Goal: Task Accomplishment & Management: Manage account settings

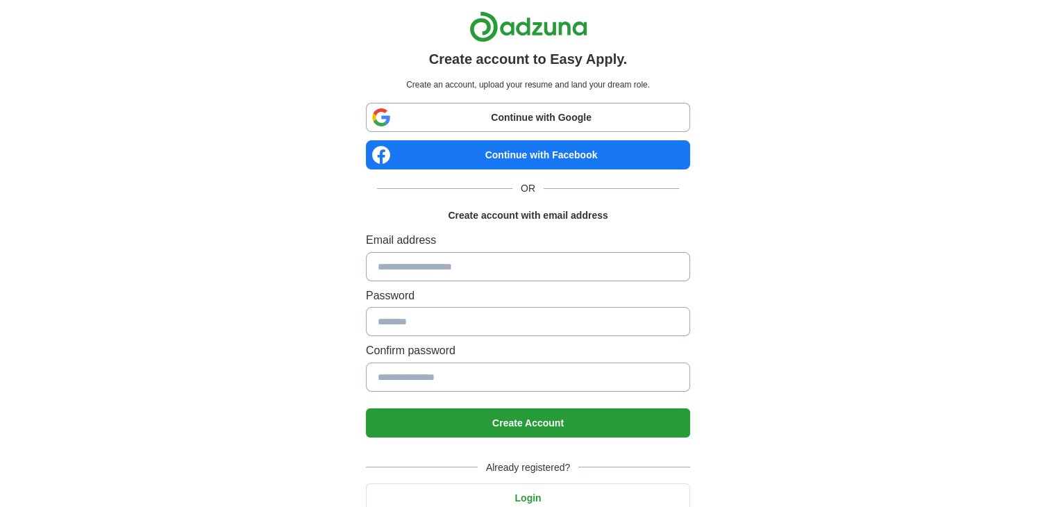
scroll to position [56, 0]
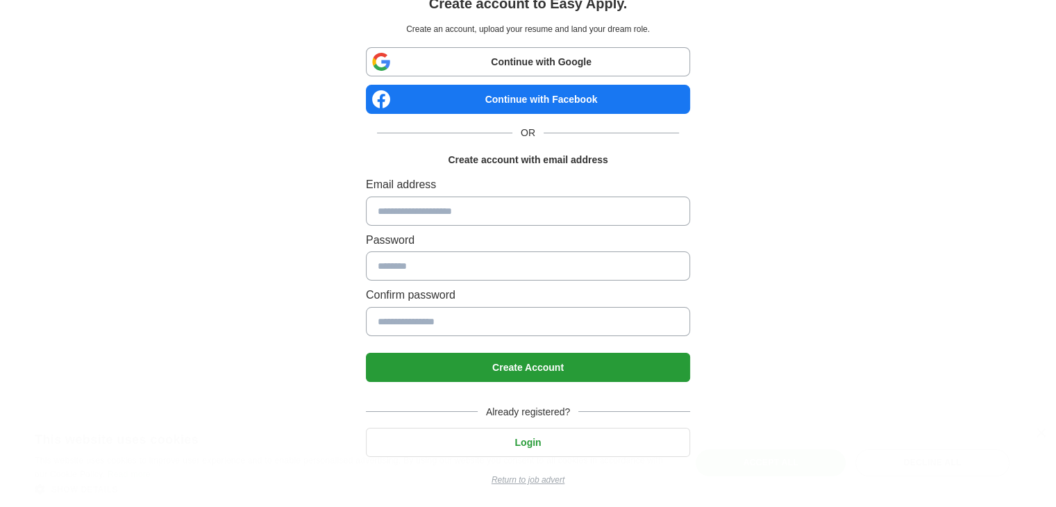
click at [523, 444] on body "Create account to Easy Apply. Create an account, upload your resume and land yo…" at bounding box center [528, 226] width 1056 height 564
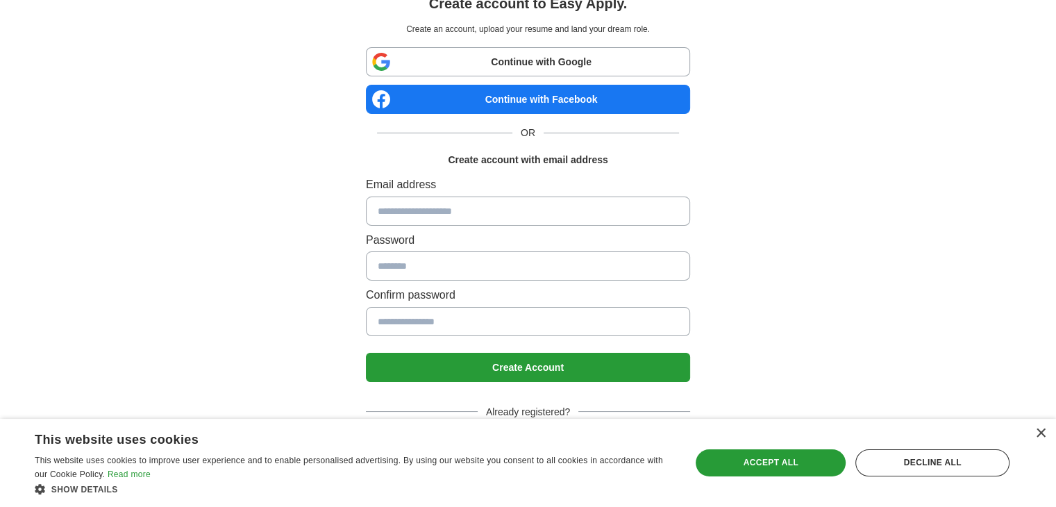
click at [546, 408] on span "Already registered?" at bounding box center [528, 411] width 101 height 15
click at [1041, 431] on div "×" at bounding box center [1040, 433] width 10 height 10
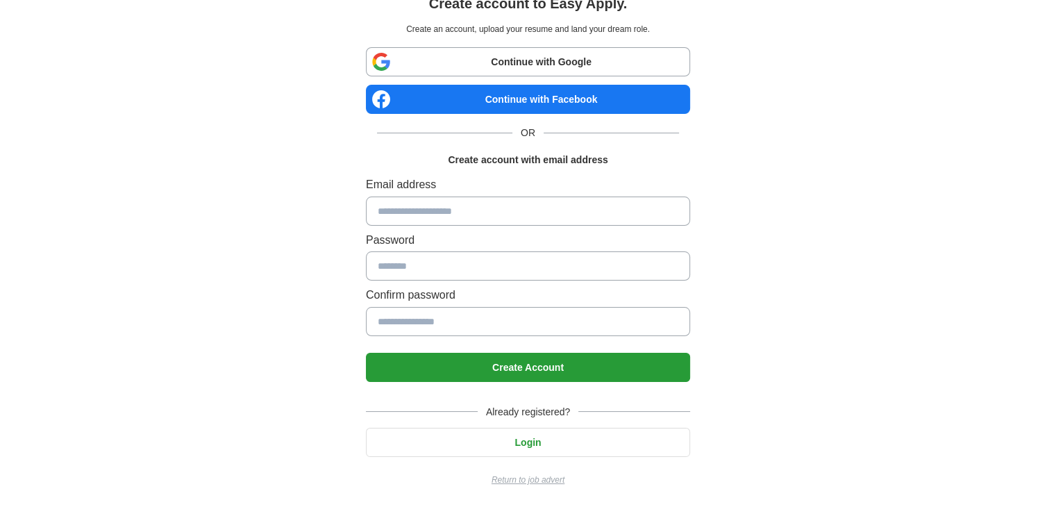
click at [594, 448] on button "Login" at bounding box center [528, 442] width 324 height 29
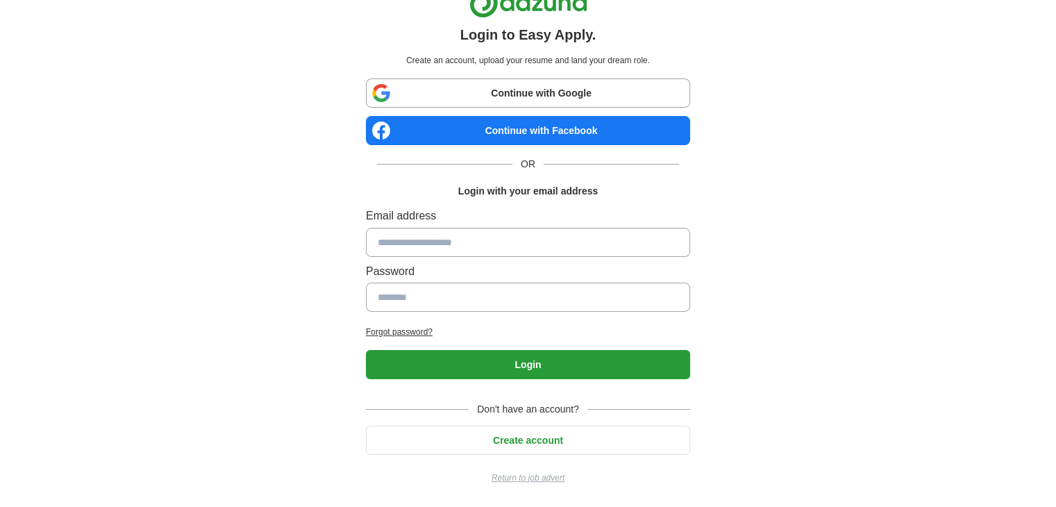
scroll to position [22, 0]
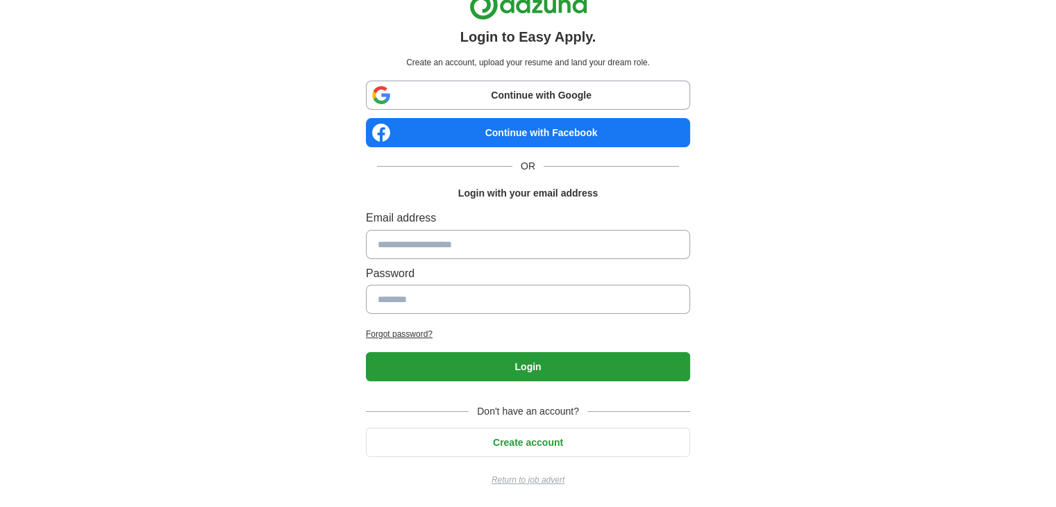
click at [500, 237] on input at bounding box center [528, 244] width 324 height 29
type input "**********"
click at [517, 288] on input at bounding box center [528, 299] width 324 height 29
type input "*********"
click at [498, 373] on button "Login" at bounding box center [528, 366] width 324 height 29
